Goal: Communication & Community: Participate in discussion

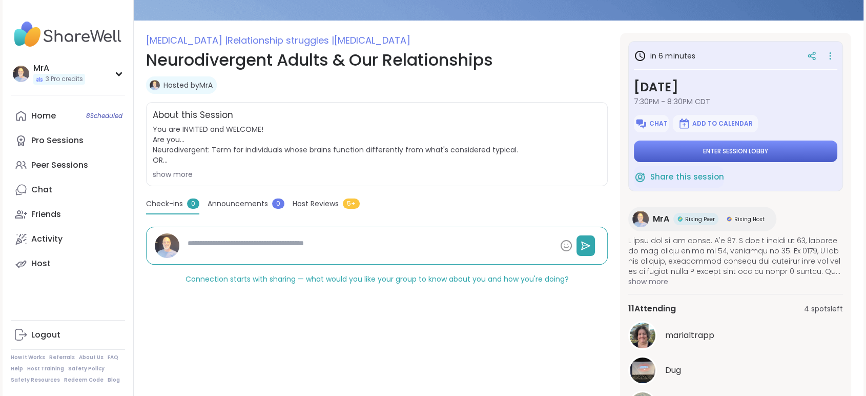
click at [737, 155] on span "Enter session lobby" at bounding box center [735, 151] width 65 height 8
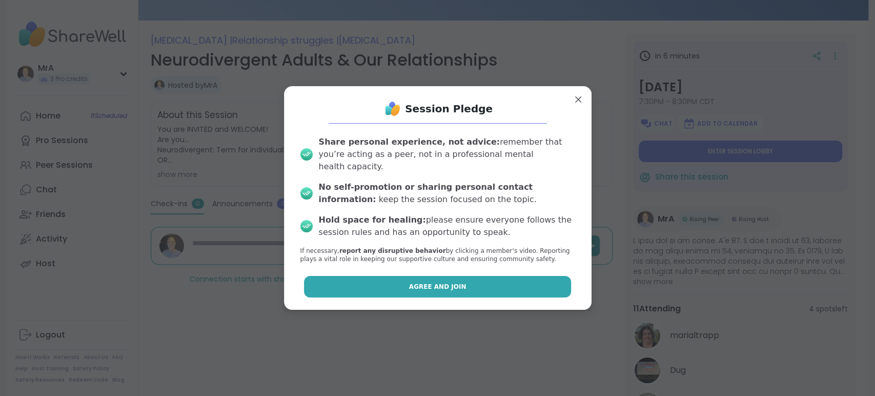
click at [460, 297] on button "Agree and Join" at bounding box center [437, 287] width 267 height 22
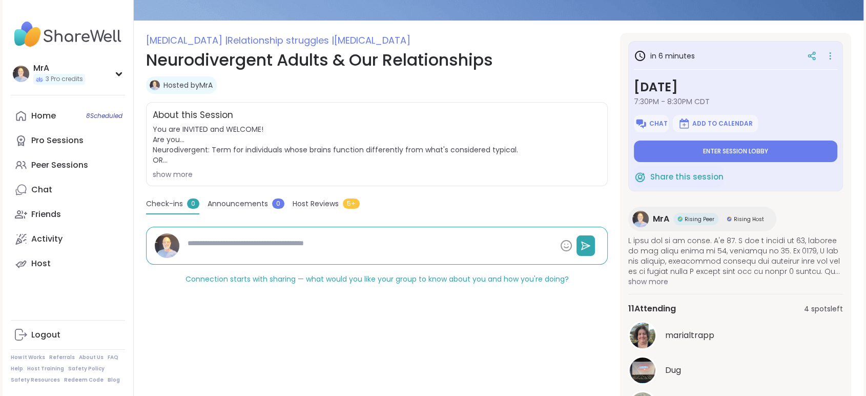
type textarea "*"
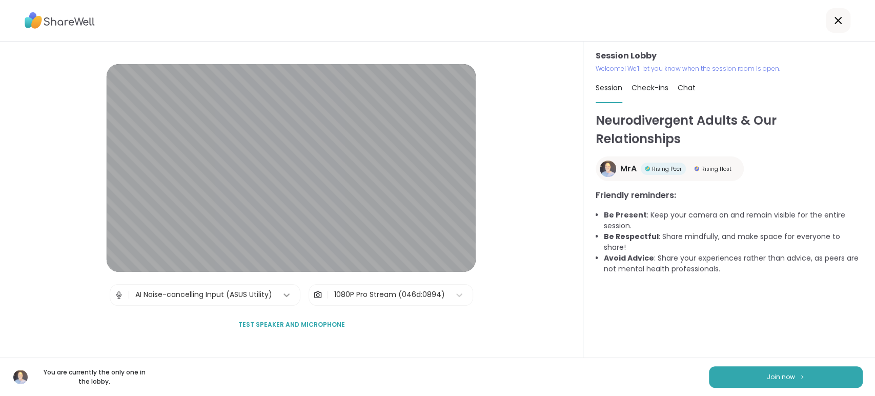
click at [284, 296] on icon at bounding box center [286, 295] width 6 height 4
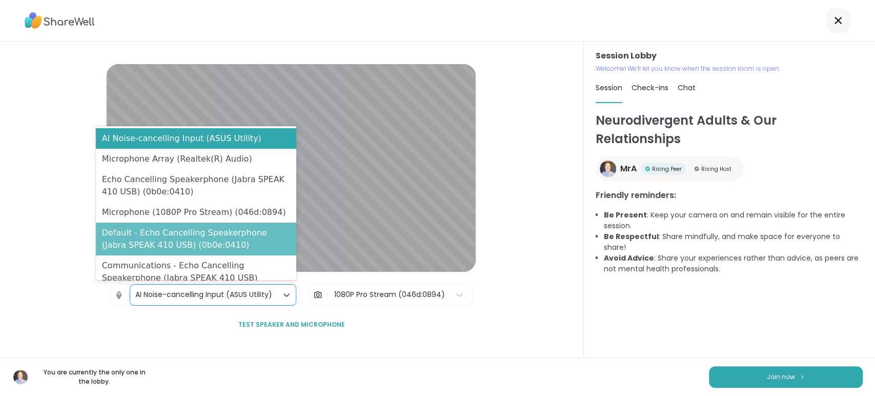
scroll to position [46, 0]
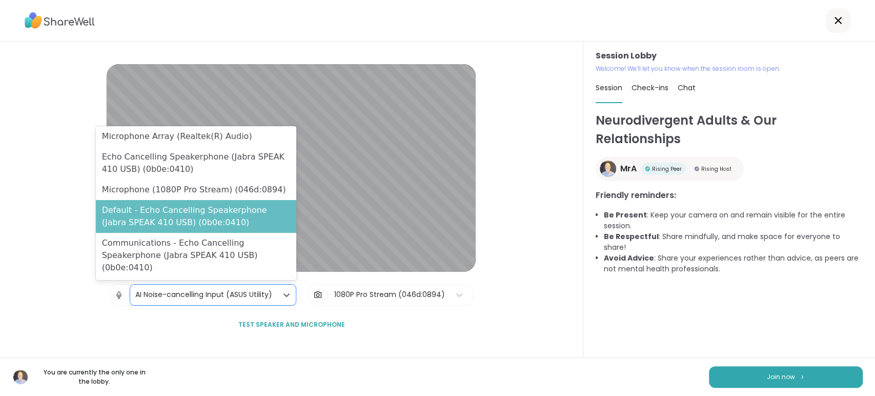
click at [251, 232] on div "Default - Echo Cancelling Speakerphone (Jabra SPEAK 410 USB) (0b0e:0410)" at bounding box center [196, 216] width 200 height 33
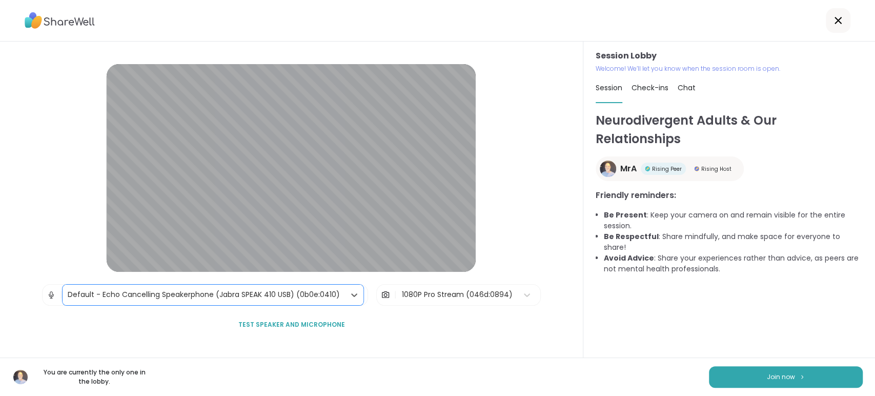
click at [328, 328] on span "Test speaker and microphone" at bounding box center [291, 324] width 107 height 9
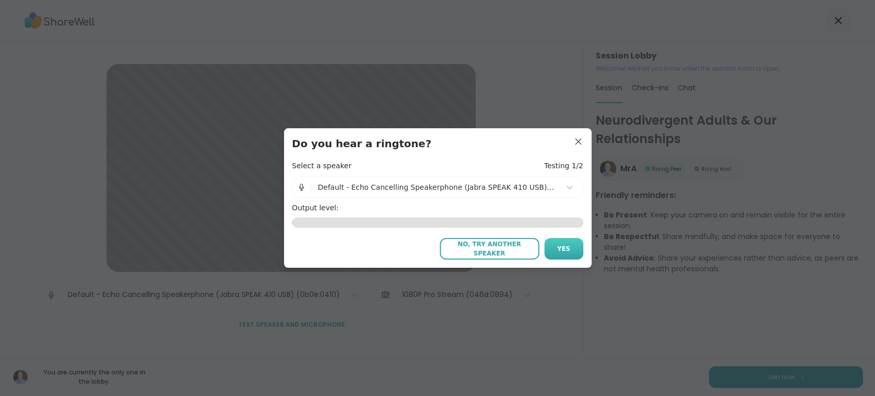
click at [557, 253] on span "Yes" at bounding box center [563, 248] width 13 height 9
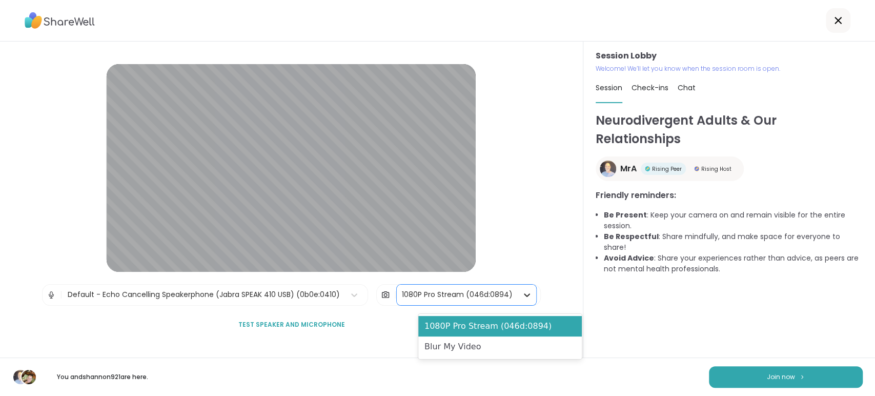
click at [532, 293] on icon at bounding box center [527, 295] width 10 height 10
click at [449, 349] on div "Blur My Video" at bounding box center [500, 346] width 164 height 21
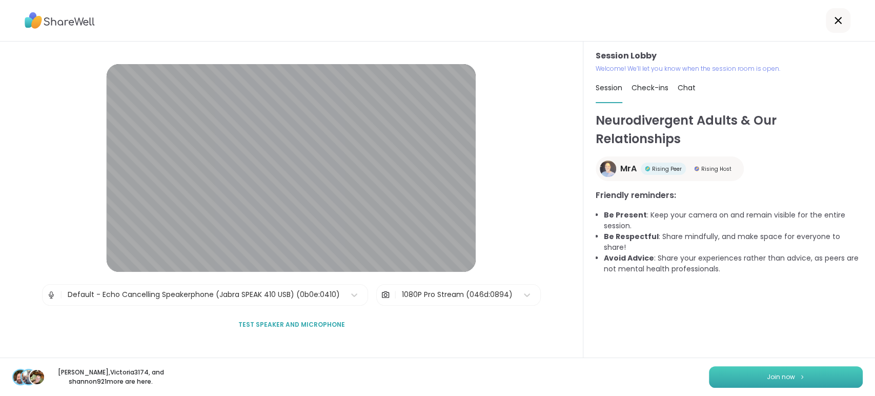
click at [770, 372] on span "Join now" at bounding box center [781, 376] width 28 height 9
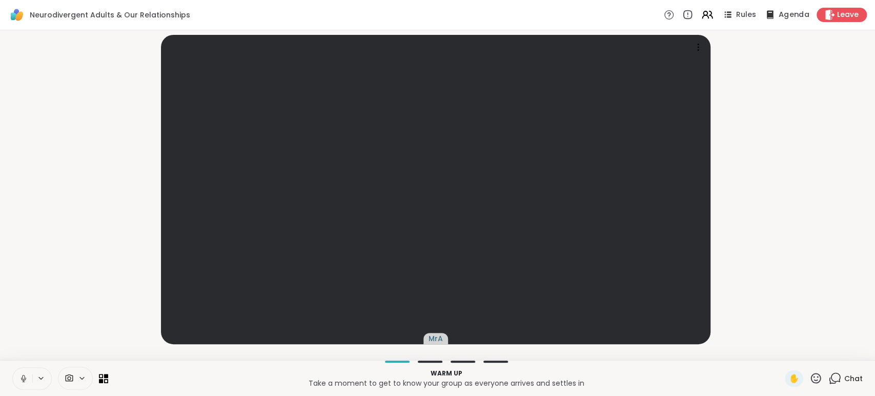
click at [778, 16] on span "Agenda" at bounding box center [793, 15] width 31 height 11
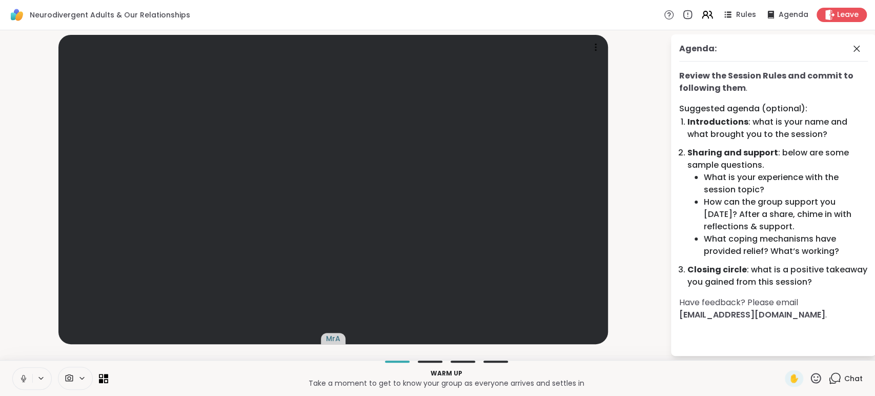
scroll to position [0, 0]
click at [736, 16] on span "Rules" at bounding box center [746, 15] width 21 height 11
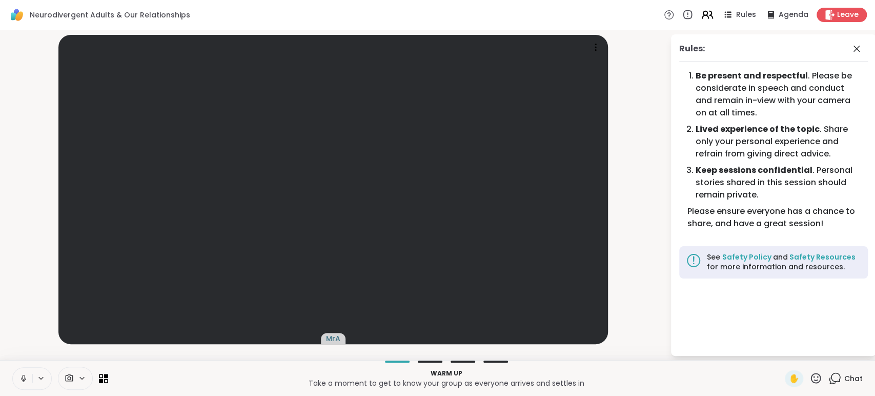
click at [701, 19] on icon at bounding box center [707, 14] width 13 height 13
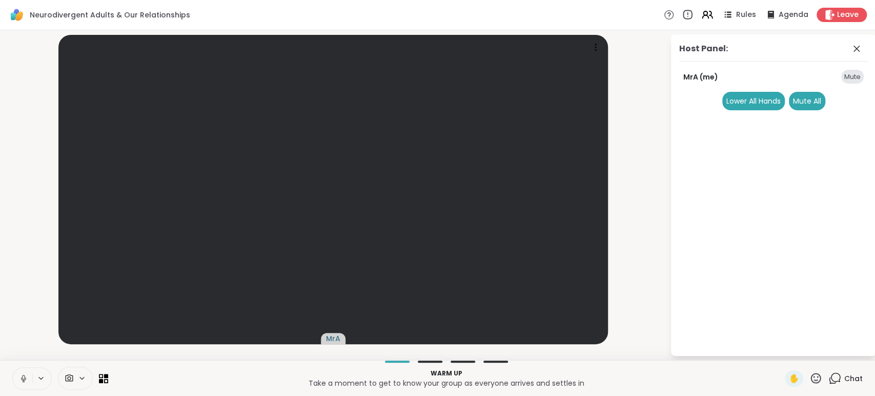
click at [682, 15] on icon at bounding box center [687, 14] width 11 height 11
click at [857, 55] on icon at bounding box center [856, 49] width 12 height 12
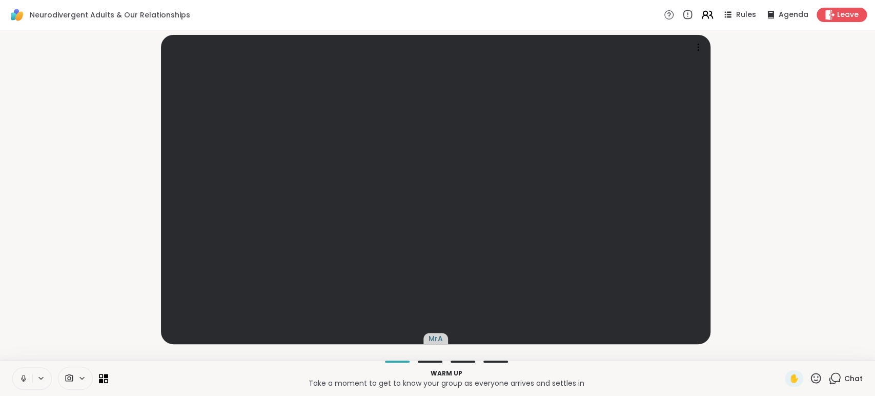
click at [701, 16] on icon at bounding box center [707, 14] width 13 height 13
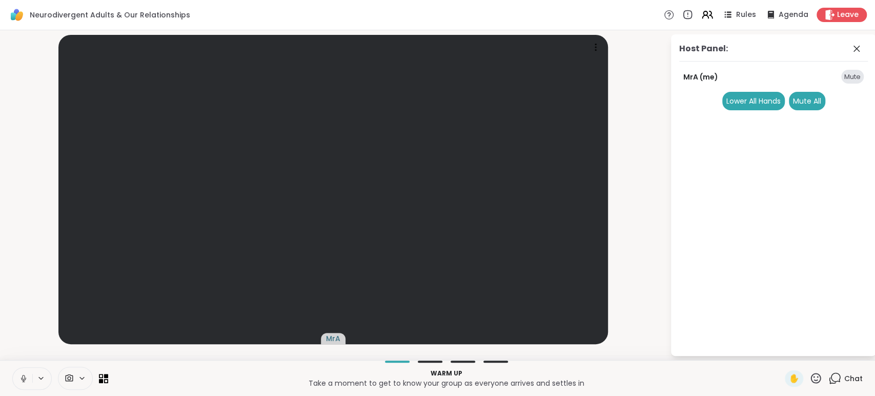
click at [74, 375] on icon at bounding box center [69, 378] width 9 height 10
click at [101, 337] on icon at bounding box center [96, 341] width 9 height 9
click at [153, 384] on p "Take a moment to get to know your group as everyone arrives and settles in" at bounding box center [446, 383] width 664 height 10
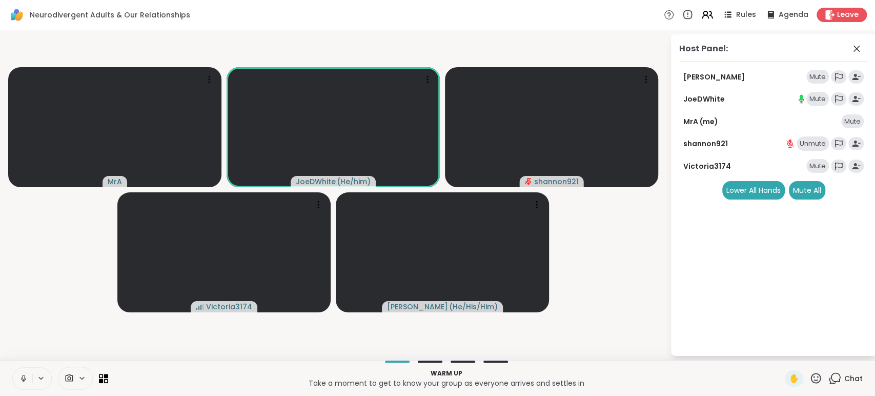
click at [28, 374] on icon at bounding box center [23, 378] width 9 height 9
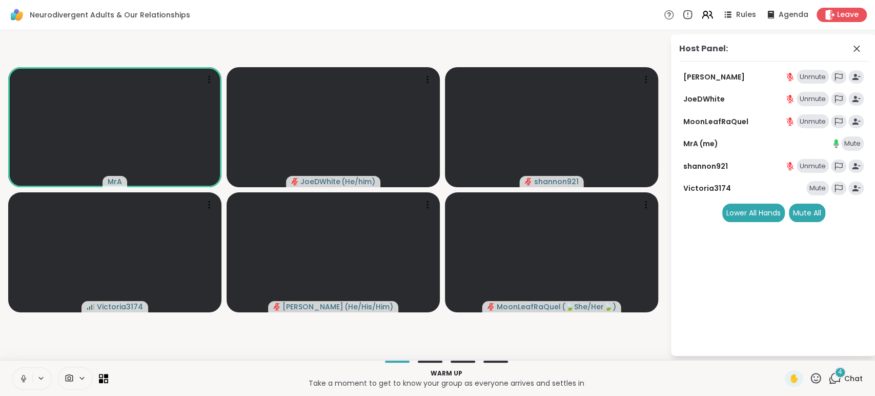
click at [808, 106] on div "Unmute" at bounding box center [813, 99] width 32 height 14
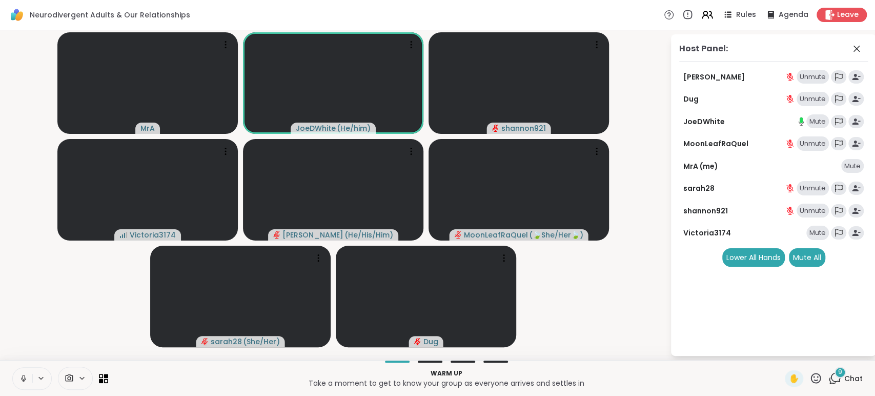
click at [828, 383] on div "9 Chat" at bounding box center [845, 378] width 34 height 16
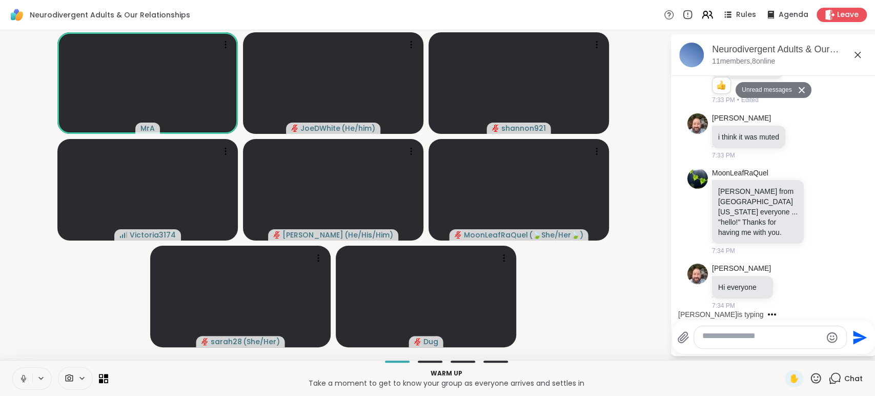
scroll to position [707, 0]
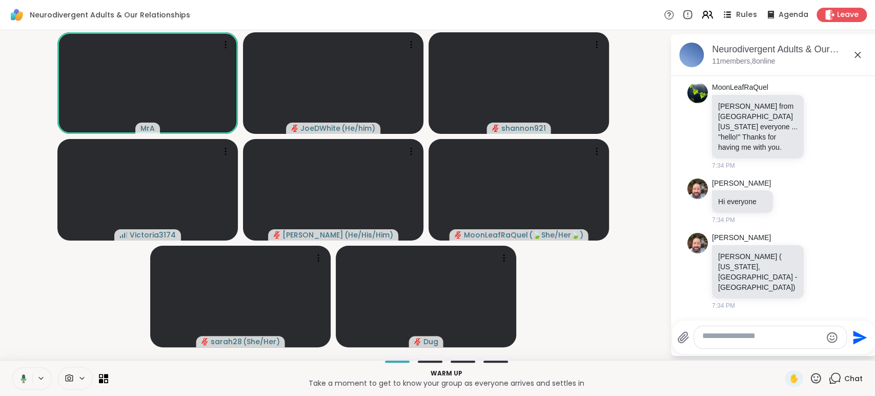
click at [736, 17] on span "Rules" at bounding box center [746, 15] width 21 height 11
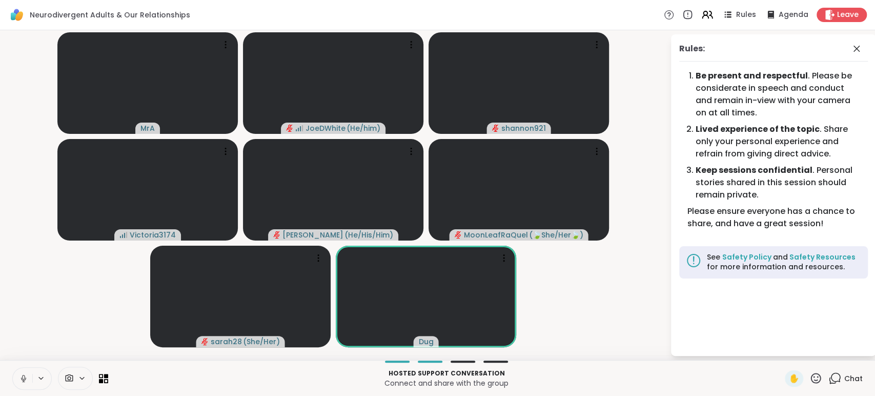
click at [24, 374] on icon at bounding box center [23, 378] width 9 height 9
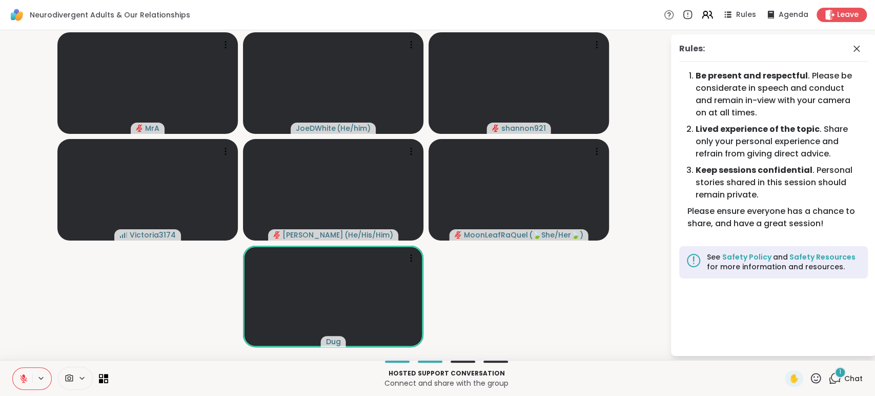
click at [28, 375] on icon at bounding box center [23, 378] width 9 height 9
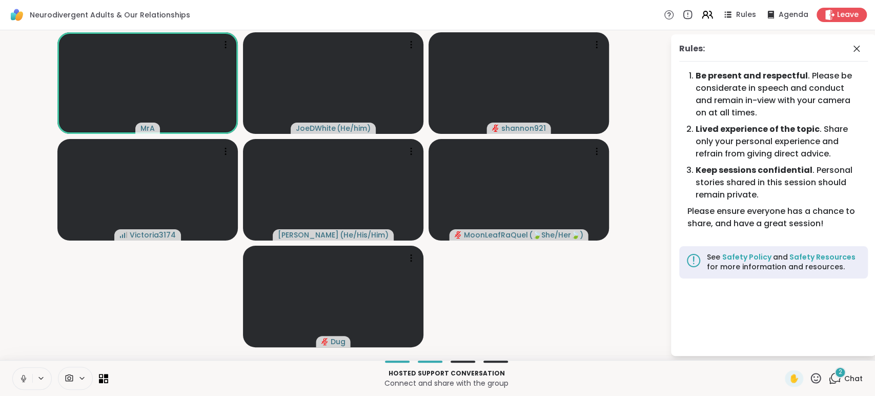
click at [25, 374] on icon at bounding box center [23, 378] width 9 height 9
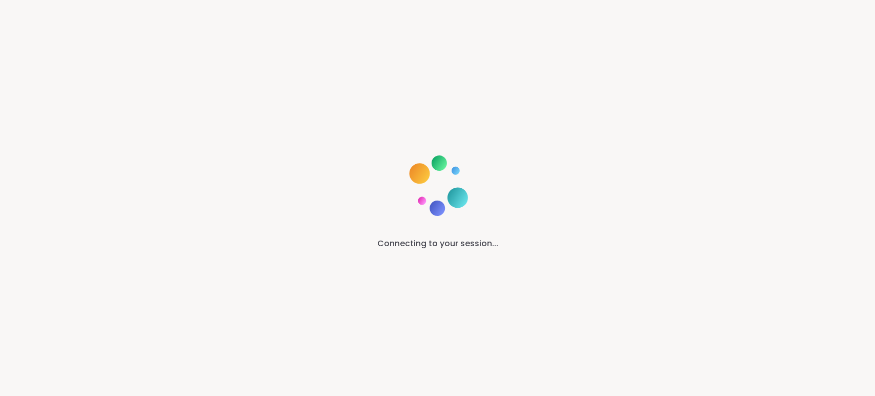
click at [597, 172] on div "Connecting to your session..." at bounding box center [437, 198] width 875 height 396
click at [483, 194] on div "Connecting to your session..." at bounding box center [437, 198] width 875 height 396
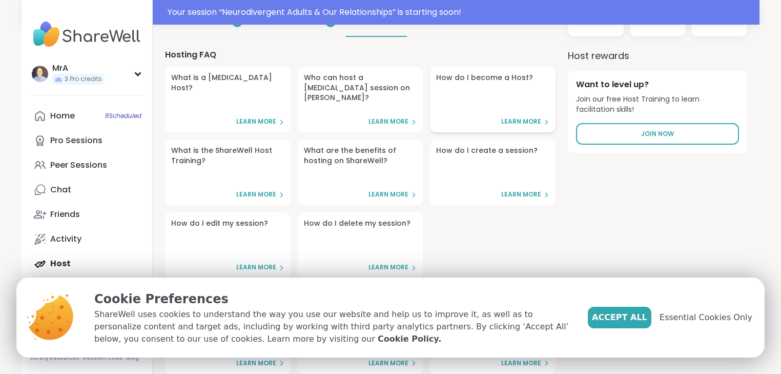
scroll to position [123, 0]
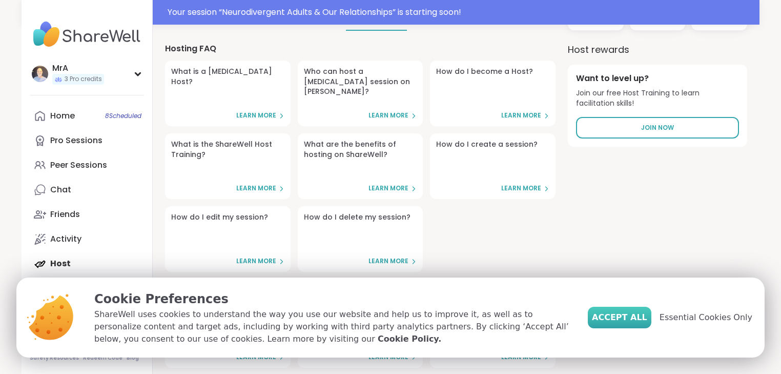
click at [611, 311] on span "Accept All" at bounding box center [619, 317] width 55 height 12
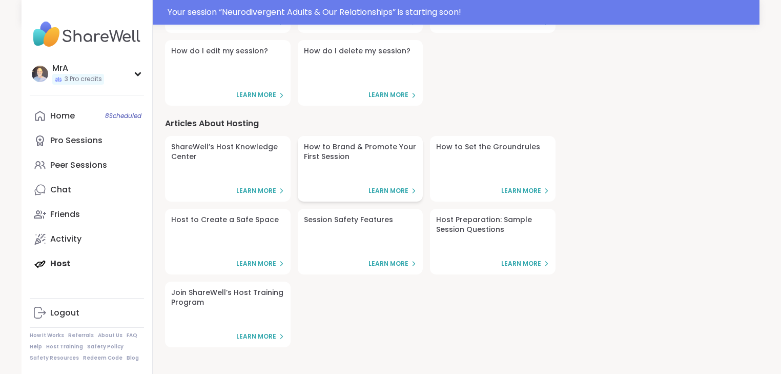
scroll to position [369, 0]
click at [507, 187] on span "Learn More" at bounding box center [521, 191] width 40 height 9
click at [502, 259] on span "Learn More" at bounding box center [521, 263] width 40 height 9
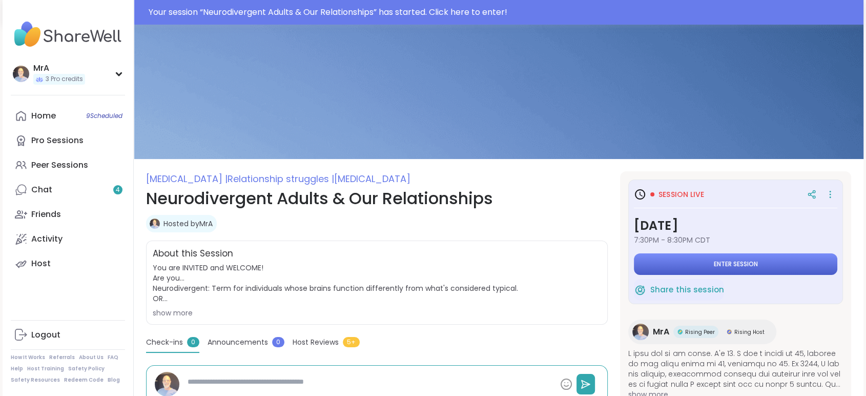
click at [733, 268] on span "Enter session" at bounding box center [736, 264] width 44 height 8
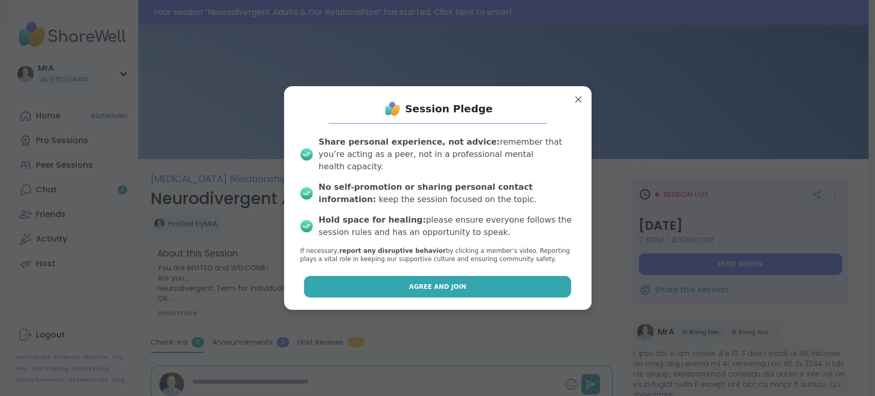
click at [505, 297] on button "Agree and Join" at bounding box center [437, 287] width 267 height 22
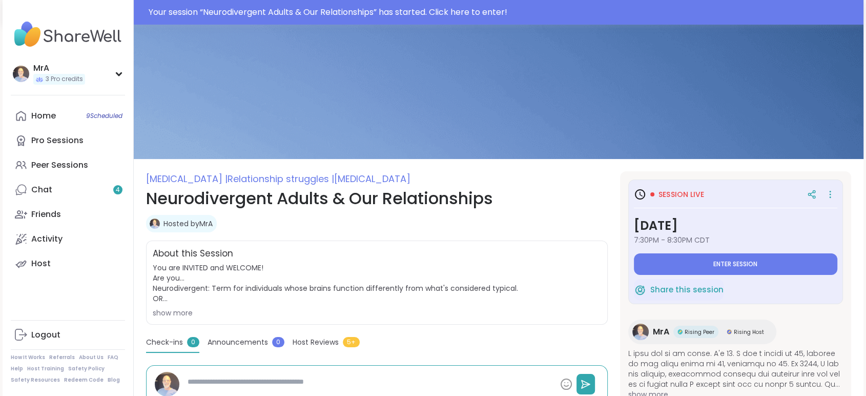
type textarea "*"
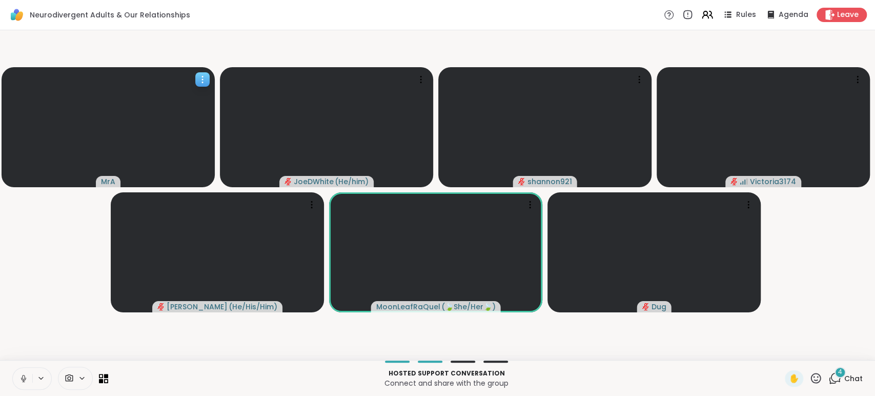
click at [197, 85] on div at bounding box center [202, 79] width 14 height 14
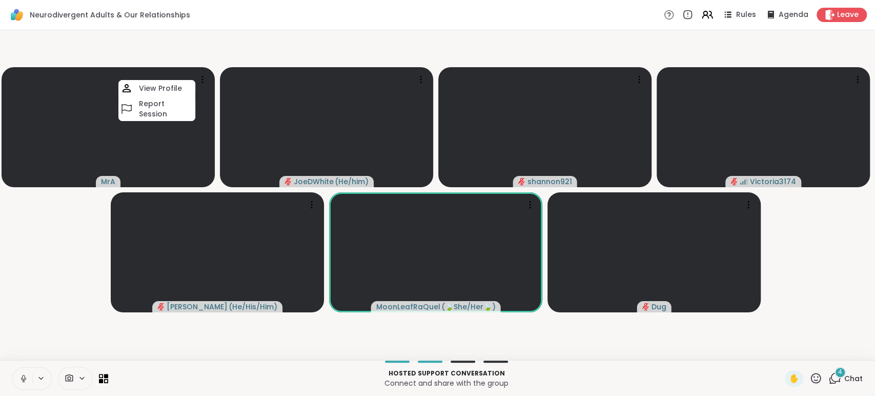
click at [57, 265] on video-player-container "MrA View Profile Report Session JoeDWhite ( He/him ) shannon921 Victoria3174 Br…" at bounding box center [437, 194] width 863 height 321
click at [92, 376] on span at bounding box center [85, 378] width 14 height 9
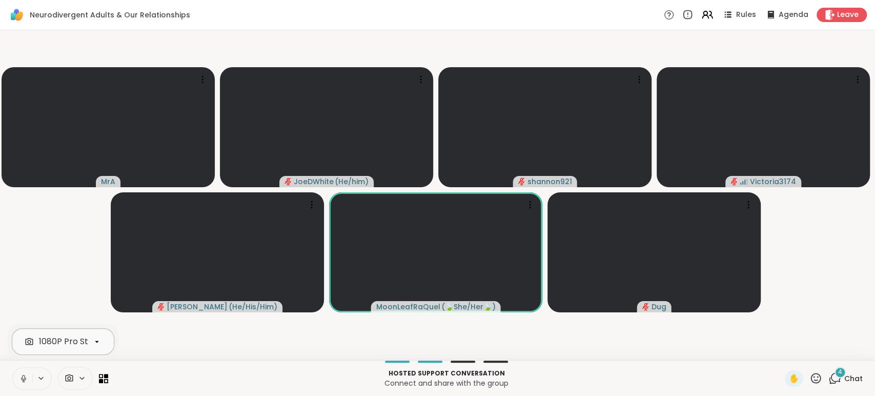
click at [101, 338] on icon at bounding box center [96, 341] width 9 height 9
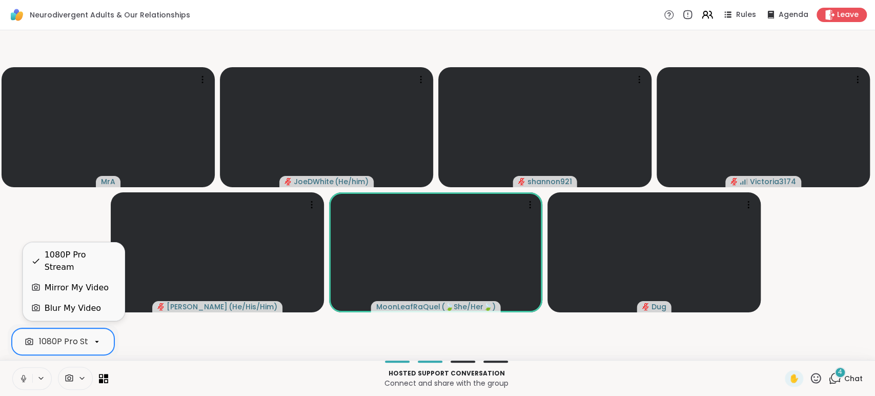
click at [98, 309] on div "Blur My Video" at bounding box center [73, 308] width 56 height 12
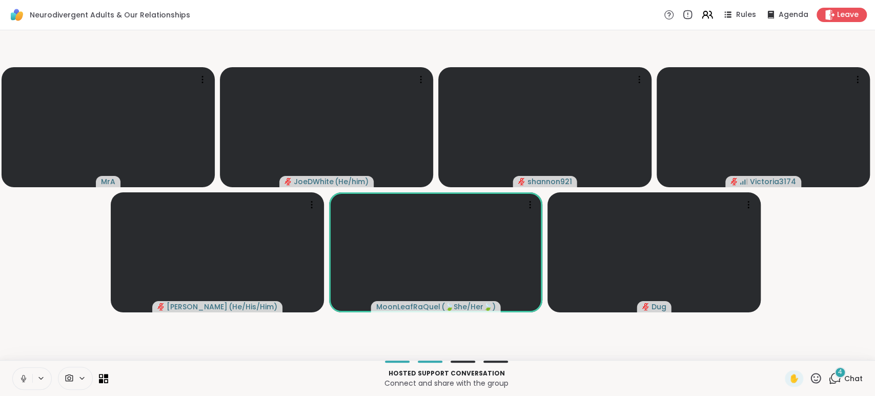
click at [668, 379] on p "Connect and share with the group" at bounding box center [446, 383] width 664 height 10
click at [25, 381] on icon at bounding box center [23, 381] width 3 height 1
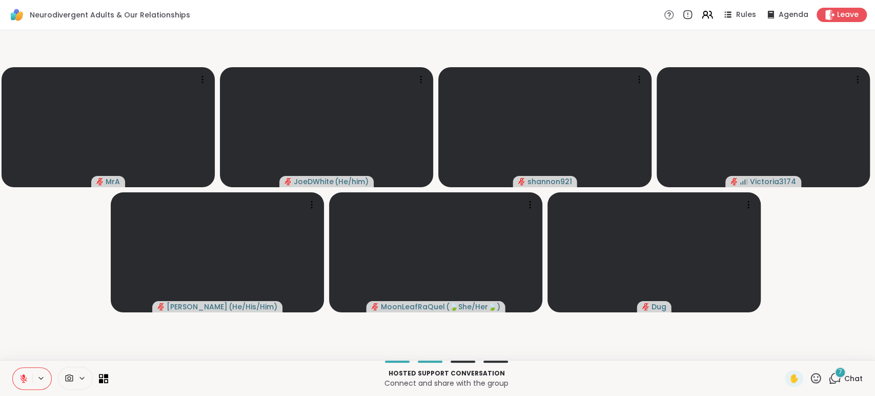
click at [27, 375] on icon at bounding box center [23, 378] width 7 height 7
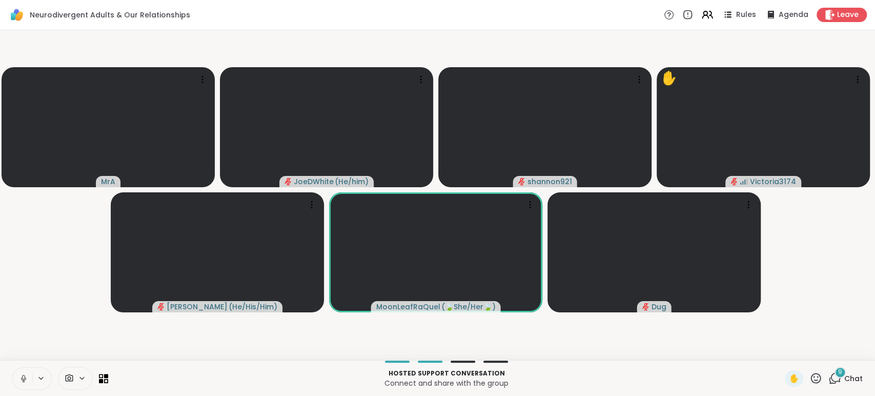
click at [28, 376] on icon at bounding box center [23, 378] width 9 height 9
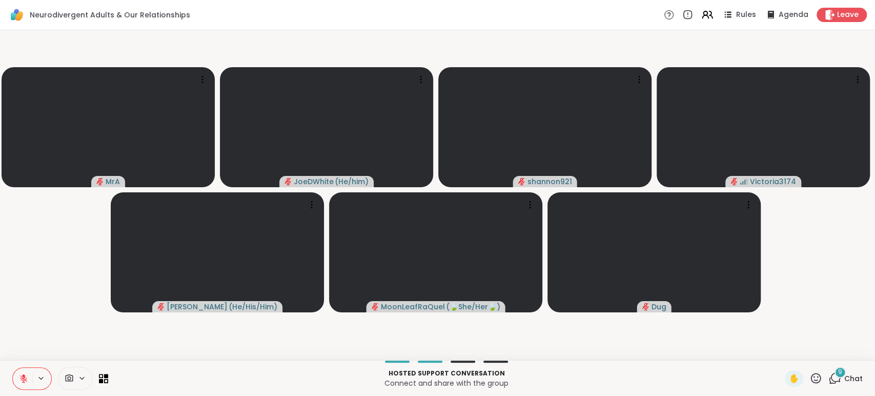
click at [22, 372] on button at bounding box center [22, 379] width 19 height 22
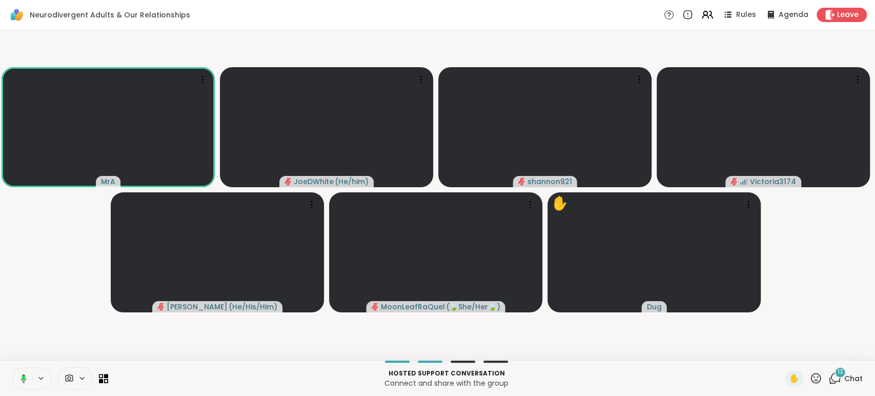
click at [32, 372] on button at bounding box center [21, 379] width 21 height 22
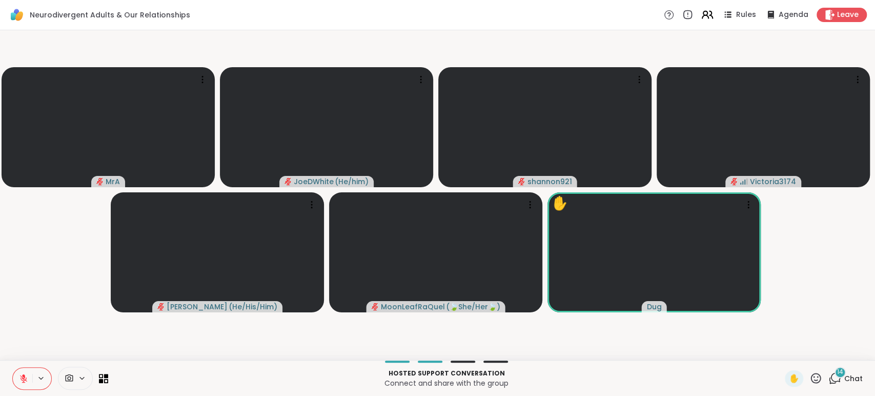
click at [701, 14] on icon at bounding box center [707, 14] width 13 height 13
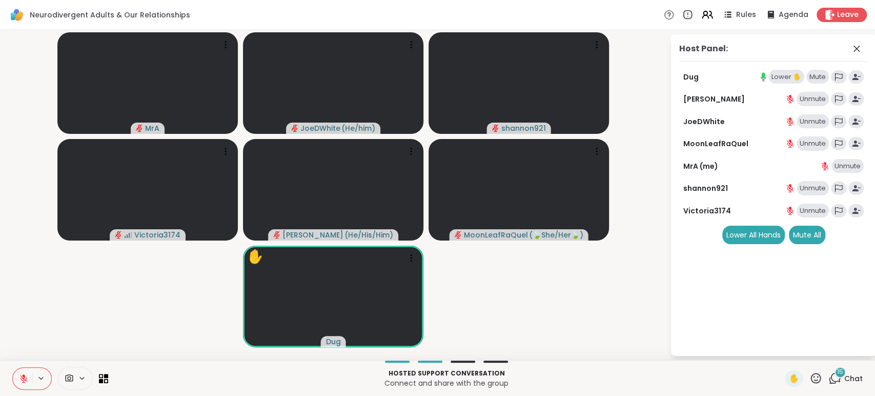
click at [811, 375] on icon at bounding box center [816, 378] width 10 height 10
click at [828, 377] on icon at bounding box center [834, 378] width 13 height 13
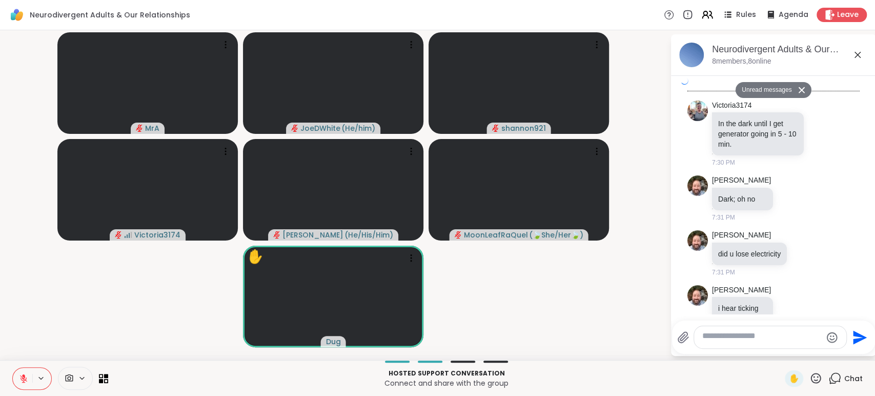
scroll to position [2904, 0]
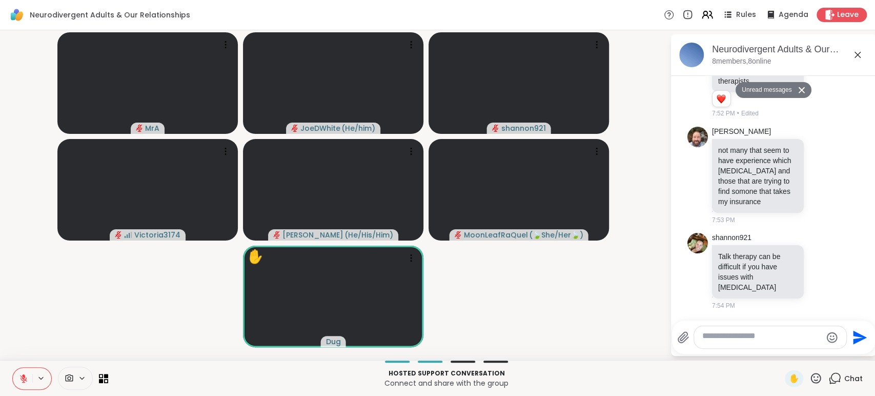
click at [805, 93] on icon at bounding box center [802, 90] width 6 height 6
click at [681, 379] on p "Connect and share with the group" at bounding box center [446, 383] width 664 height 10
click at [701, 14] on icon at bounding box center [707, 14] width 13 height 13
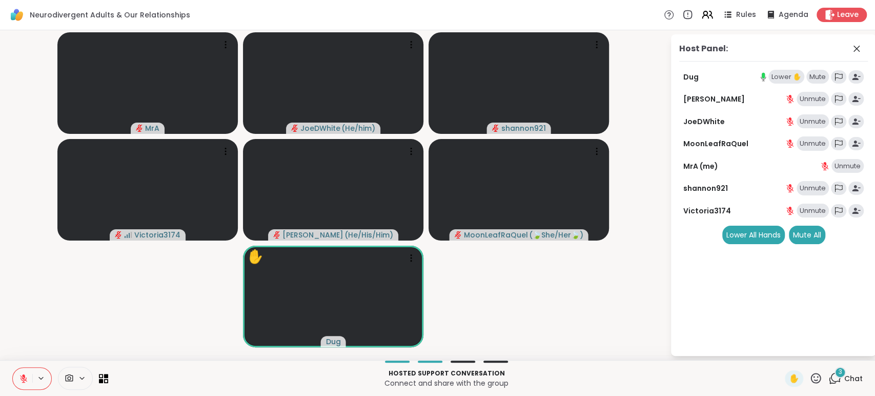
click at [773, 84] on div "Lower ✋" at bounding box center [786, 77] width 36 height 14
click at [24, 376] on icon at bounding box center [23, 378] width 9 height 9
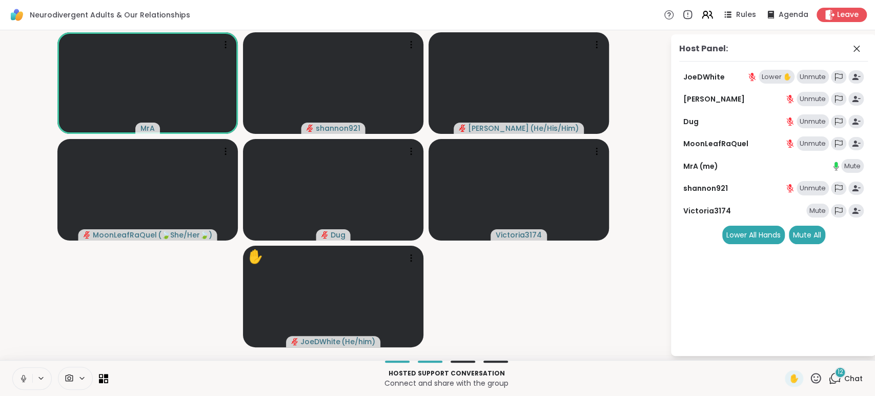
click at [32, 375] on button at bounding box center [22, 379] width 19 height 22
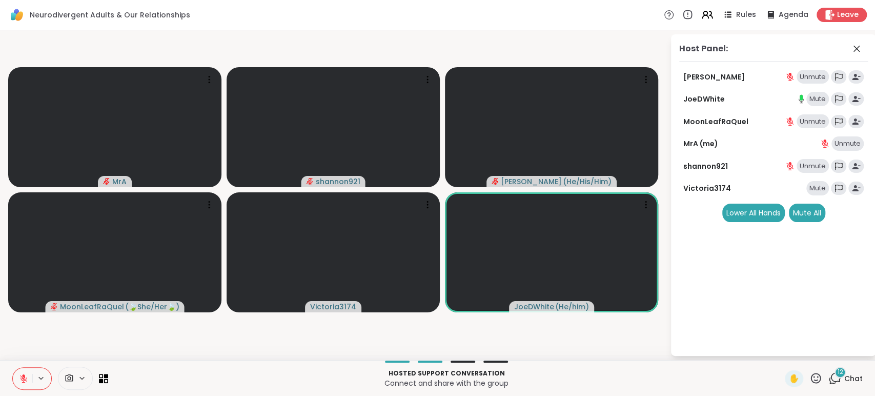
click at [27, 376] on icon at bounding box center [23, 378] width 7 height 7
click at [701, 13] on icon at bounding box center [707, 14] width 13 height 13
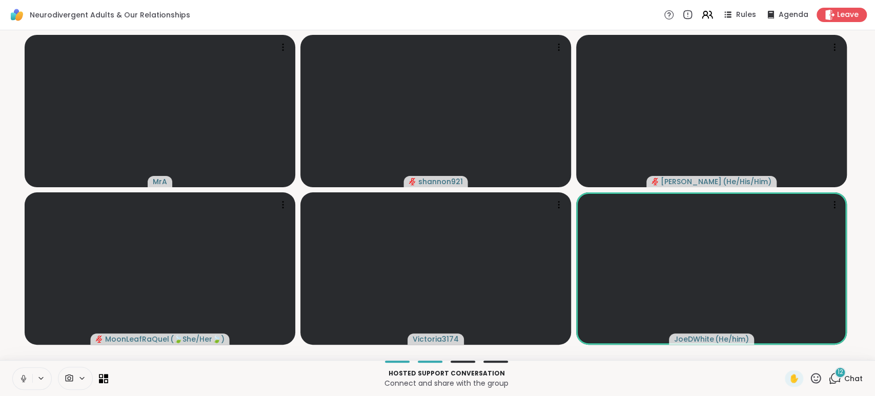
click at [809, 377] on icon at bounding box center [815, 378] width 13 height 13
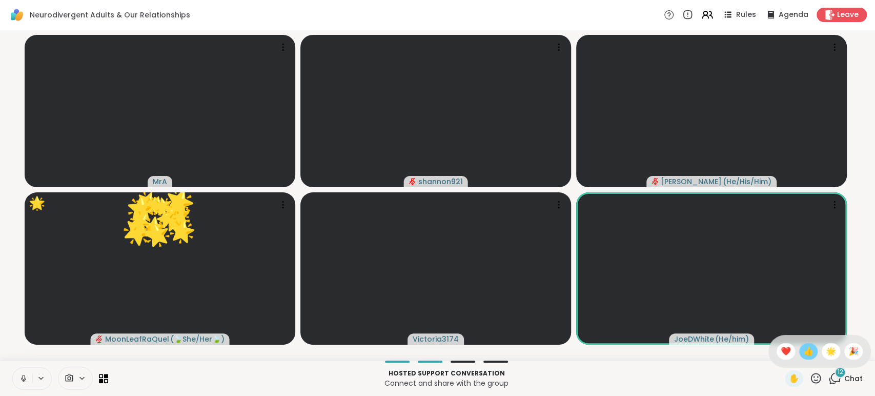
click at [803, 348] on span "👍" at bounding box center [808, 351] width 10 height 12
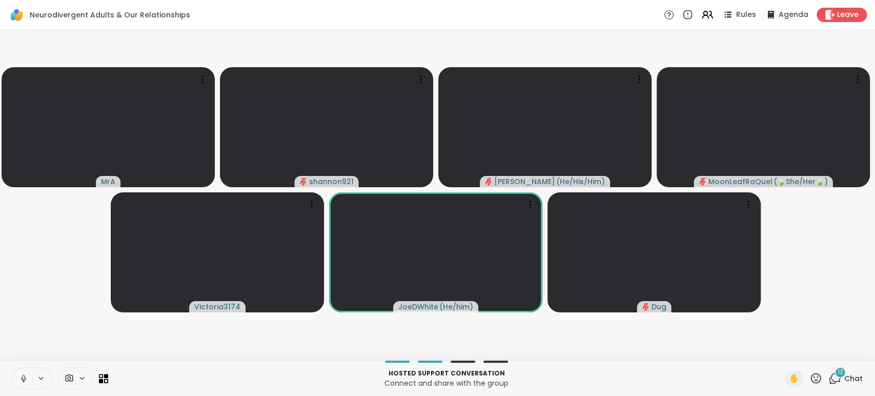
click at [828, 373] on icon at bounding box center [834, 378] width 13 height 13
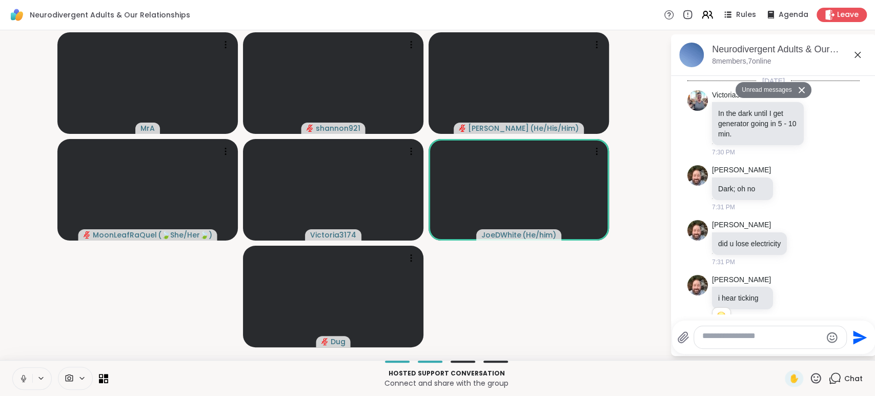
scroll to position [4806, 0]
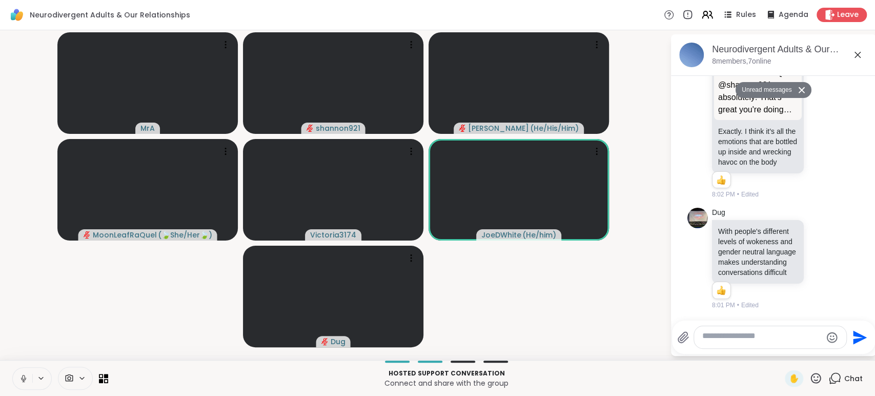
click at [805, 93] on icon at bounding box center [801, 90] width 7 height 7
click at [817, 253] on icon at bounding box center [821, 258] width 9 height 10
click at [789, 232] on button "Select Reaction: Thumbs up" at bounding box center [799, 242] width 21 height 21
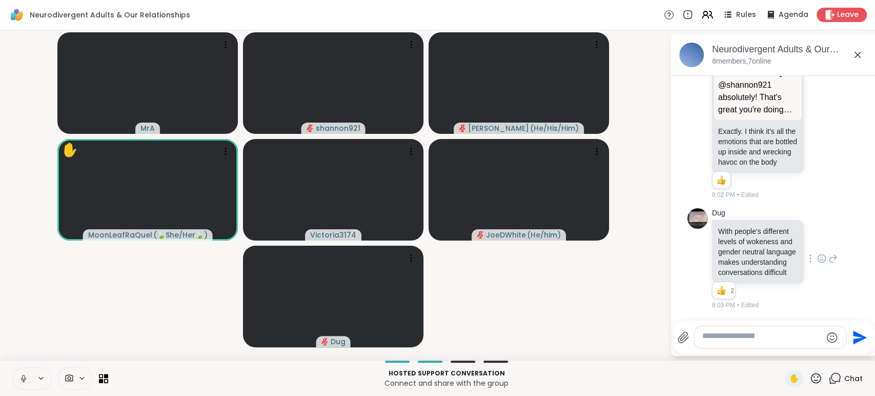
click at [27, 374] on icon at bounding box center [23, 378] width 9 height 9
click at [26, 374] on icon at bounding box center [23, 378] width 9 height 9
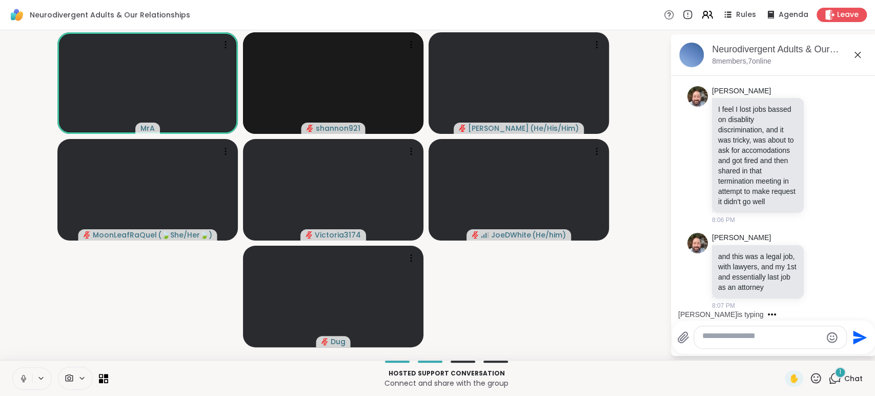
scroll to position [5618, 0]
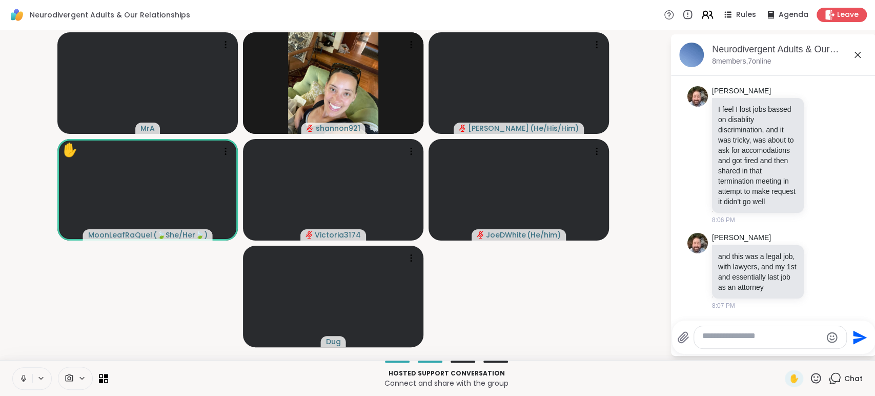
click at [701, 16] on icon at bounding box center [707, 14] width 13 height 13
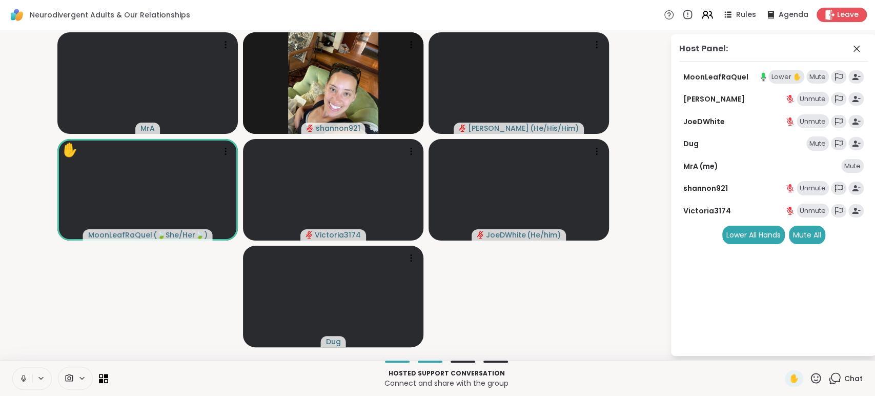
drag, startPoint x: 652, startPoint y: 86, endPoint x: 634, endPoint y: 143, distance: 59.7
click at [634, 143] on video-player-container "MrA shannon921 Brian_L ( He/His/Him ) ✋ MoonLeafRaQuel ( 🍃She/Her🍃 ) Victoria31…" at bounding box center [335, 194] width 658 height 321
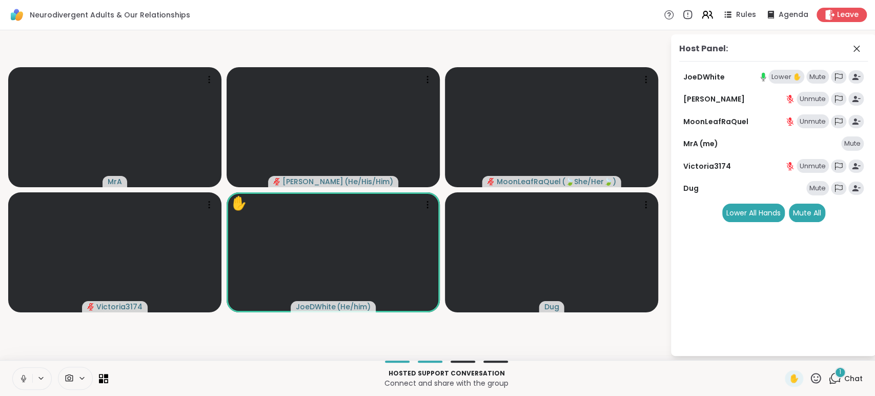
click at [677, 15] on div "Rules Agenda Leave" at bounding box center [765, 15] width 203 height 14
click at [701, 17] on icon at bounding box center [707, 14] width 13 height 13
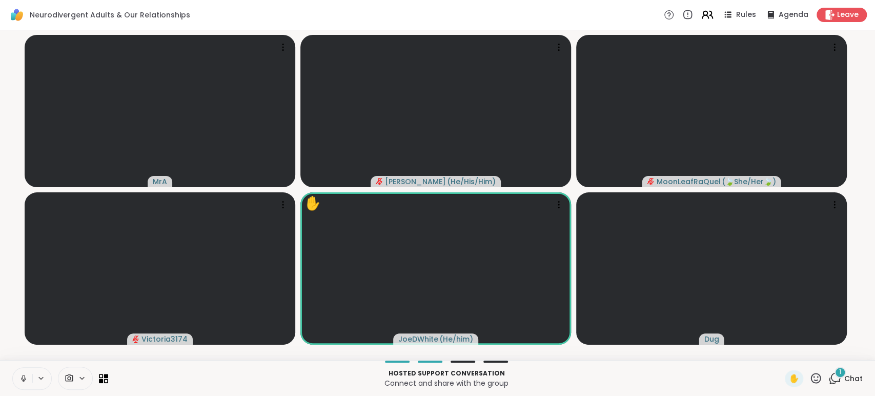
click at [703, 15] on icon at bounding box center [705, 13] width 4 height 4
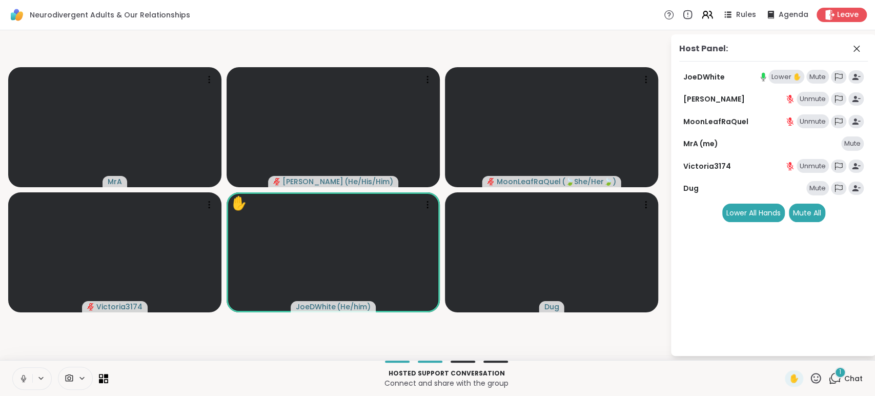
click at [828, 375] on icon at bounding box center [834, 378] width 13 height 13
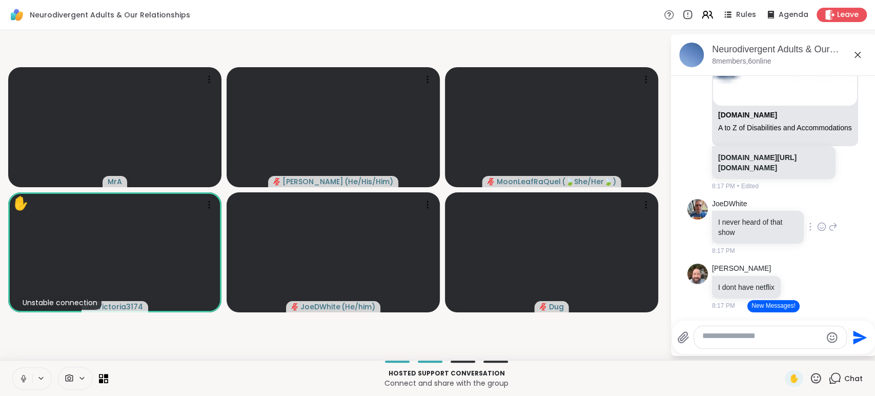
scroll to position [7158, 0]
click at [849, 82] on icon at bounding box center [853, 77] width 9 height 10
click at [826, 65] on div "Select Reaction: Thumbs up" at bounding box center [830, 60] width 9 height 9
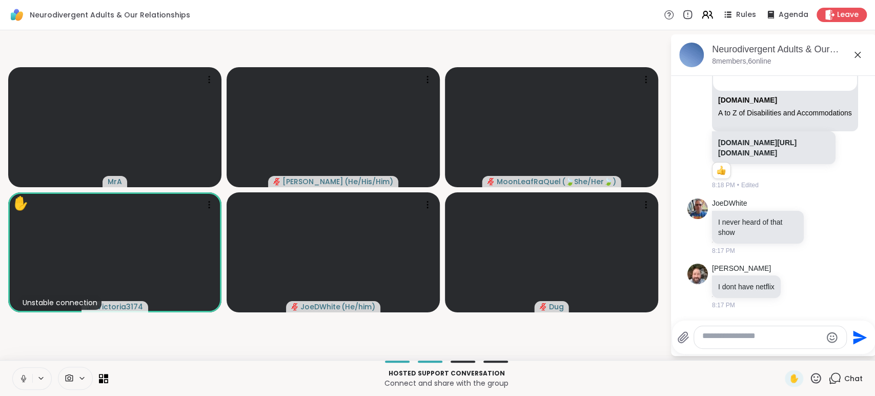
click at [849, 75] on icon at bounding box center [853, 70] width 9 height 10
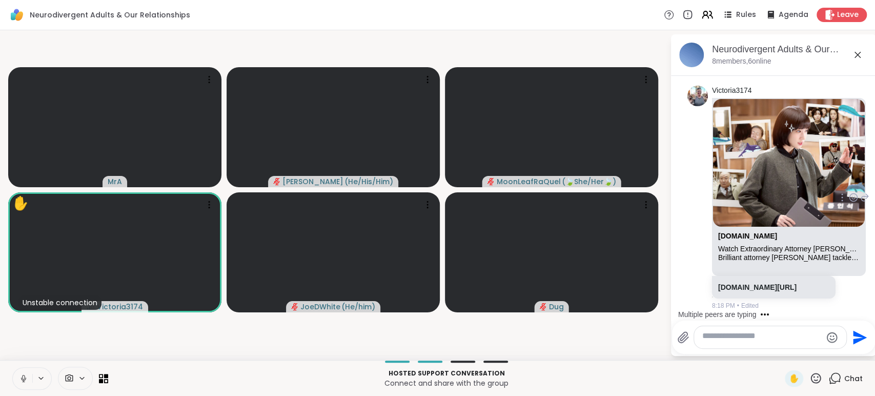
scroll to position [7485, 0]
click at [795, 245] on div "netflix.com" at bounding box center [788, 238] width 141 height 13
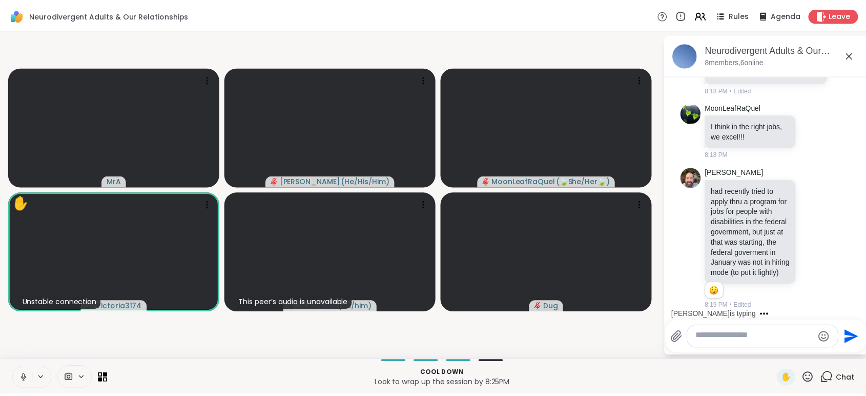
scroll to position [8020, 0]
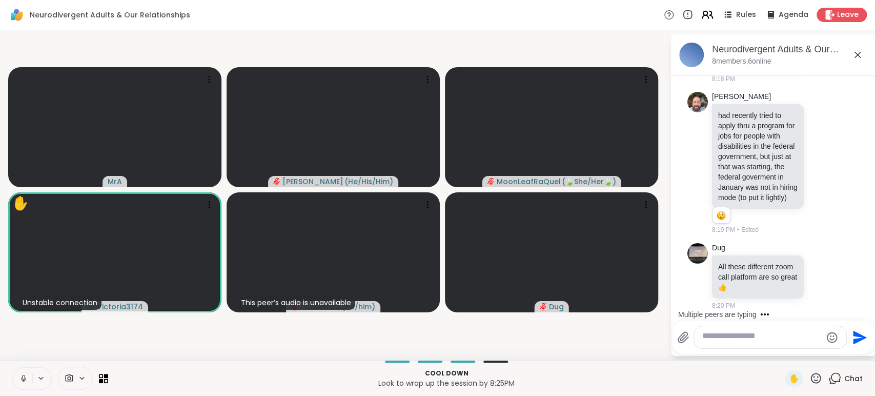
click at [703, 15] on icon at bounding box center [705, 13] width 4 height 4
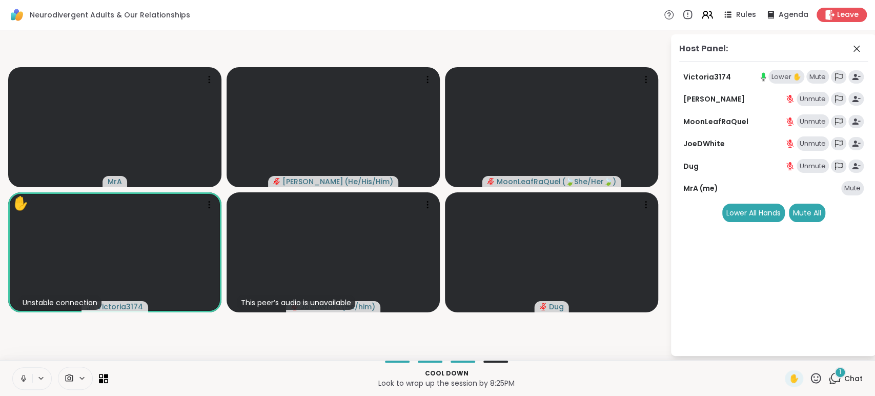
click at [768, 84] on div "Lower ✋" at bounding box center [786, 77] width 36 height 14
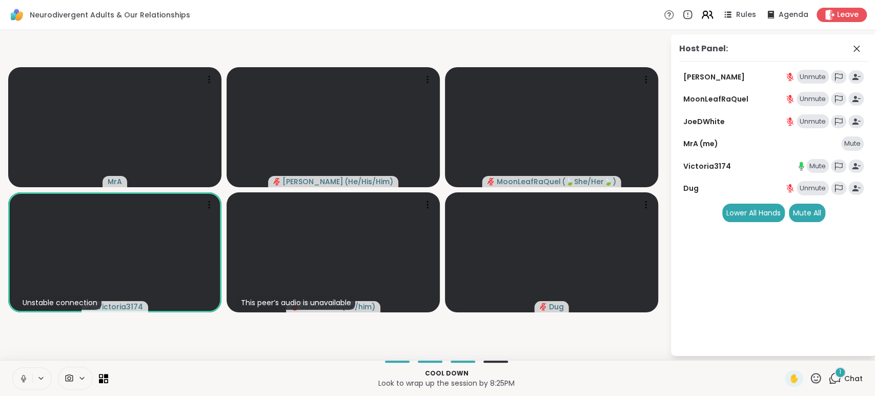
click at [703, 13] on icon at bounding box center [705, 13] width 4 height 4
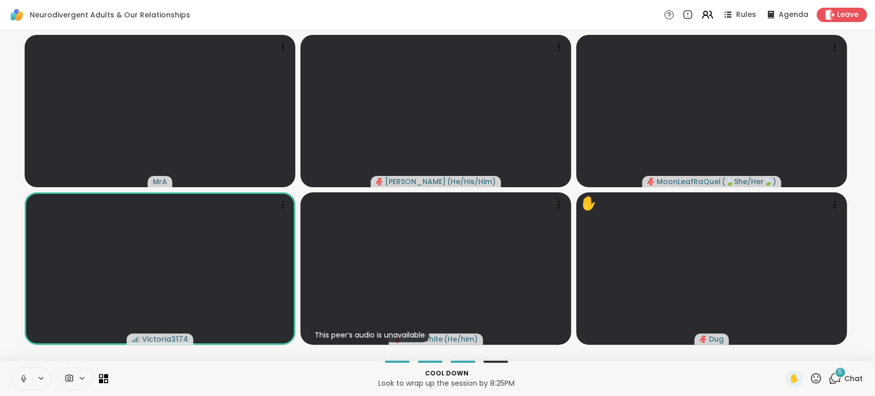
click at [23, 376] on icon at bounding box center [23, 378] width 9 height 9
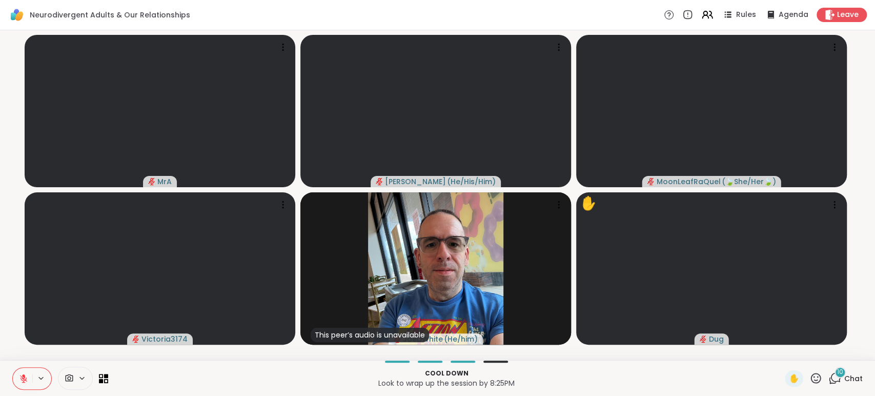
click at [25, 374] on icon at bounding box center [23, 376] width 3 height 4
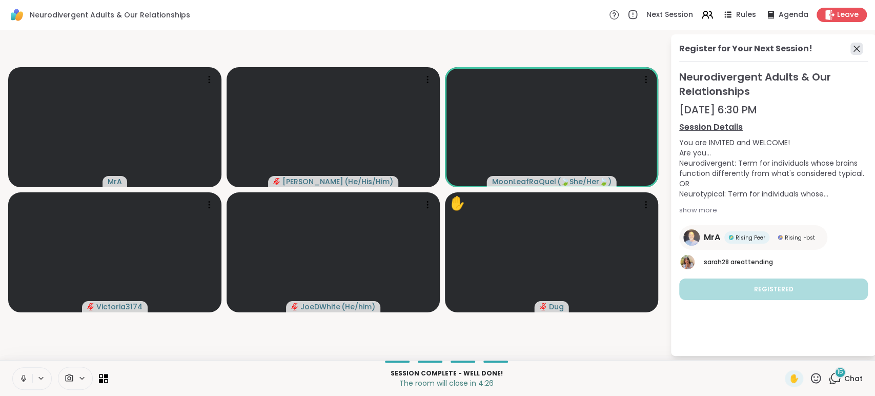
click at [853, 52] on icon at bounding box center [856, 49] width 6 height 6
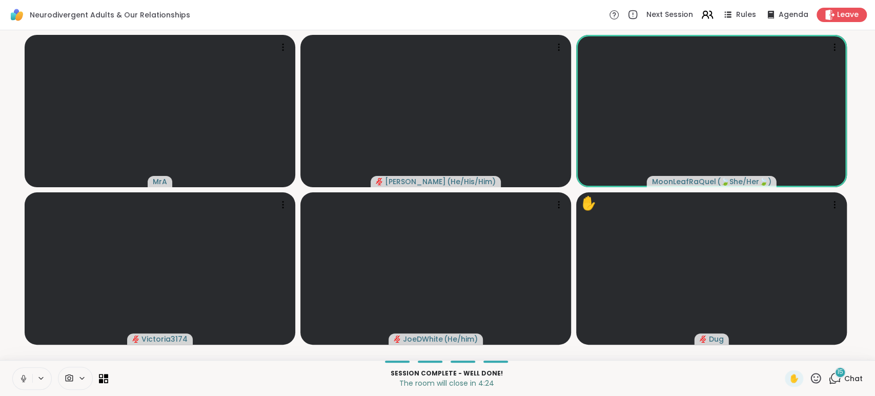
click at [701, 19] on icon at bounding box center [707, 14] width 13 height 13
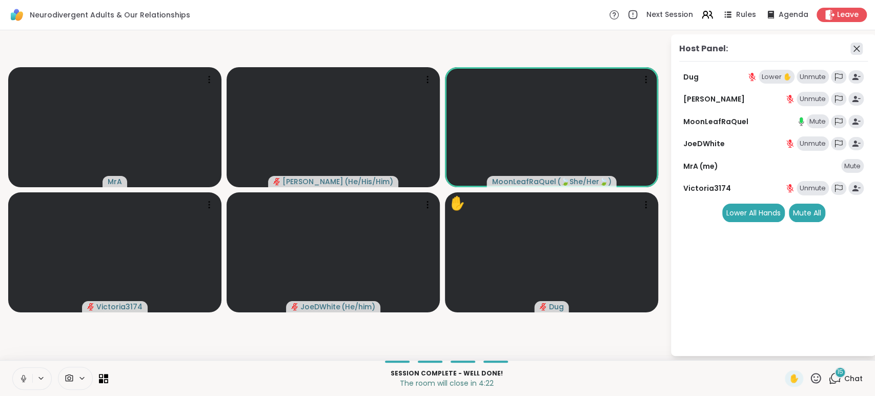
click at [855, 52] on icon at bounding box center [856, 49] width 6 height 6
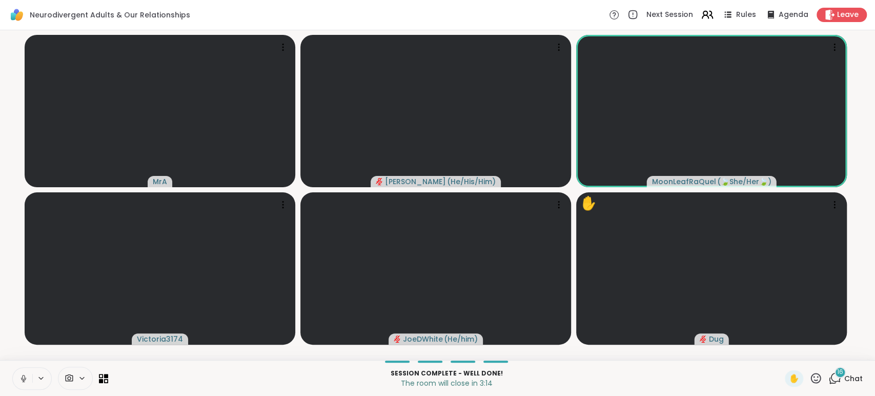
click at [701, 14] on icon at bounding box center [707, 14] width 13 height 13
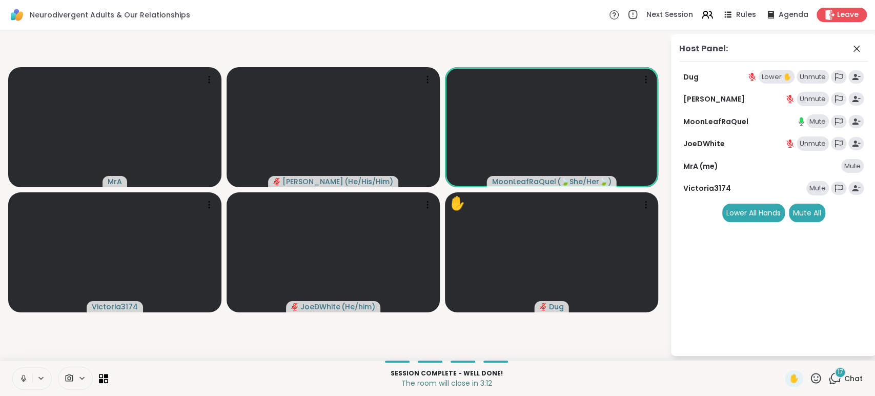
click at [763, 84] on div "Lower ✋" at bounding box center [777, 77] width 36 height 14
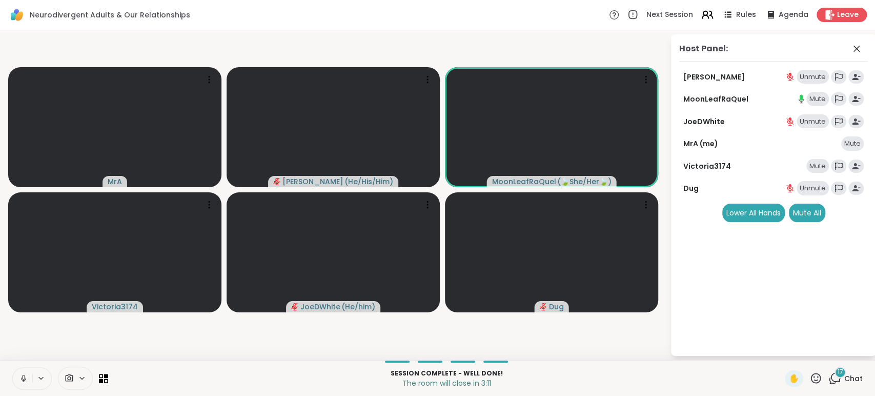
click at [703, 15] on icon at bounding box center [705, 13] width 4 height 4
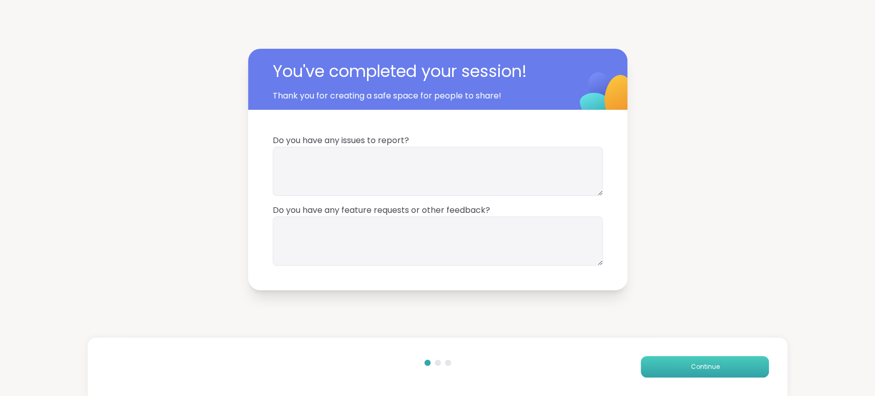
click at [714, 365] on button "Continue" at bounding box center [705, 367] width 128 height 22
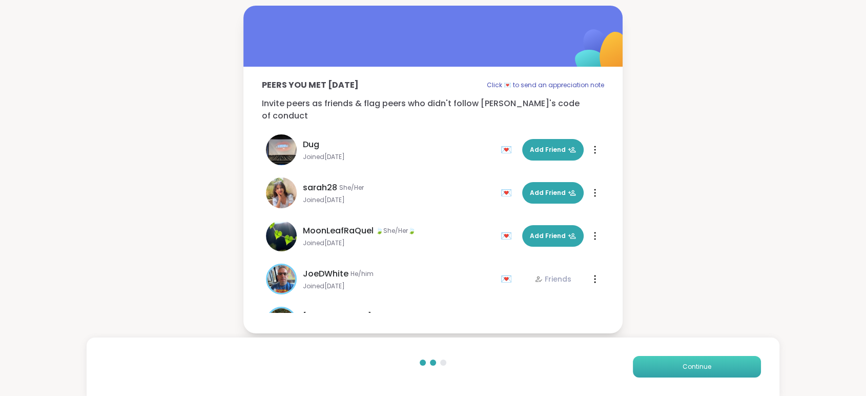
click at [685, 362] on span "Continue" at bounding box center [697, 366] width 29 height 9
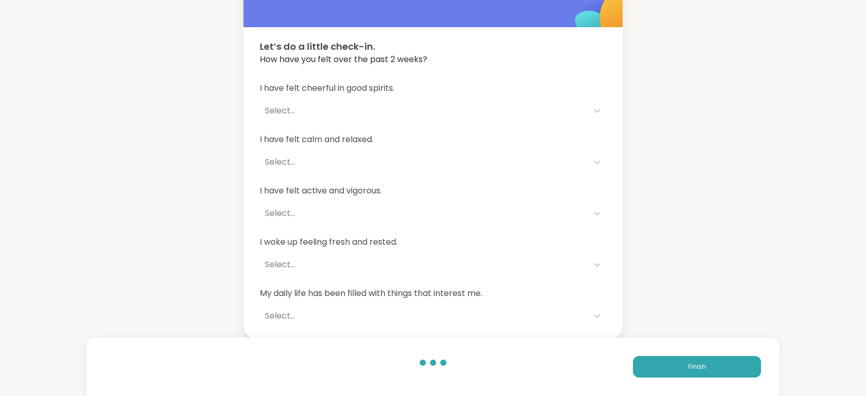
scroll to position [126, 0]
click at [696, 362] on span "Finish" at bounding box center [697, 366] width 18 height 9
